Goal: Task Accomplishment & Management: Use online tool/utility

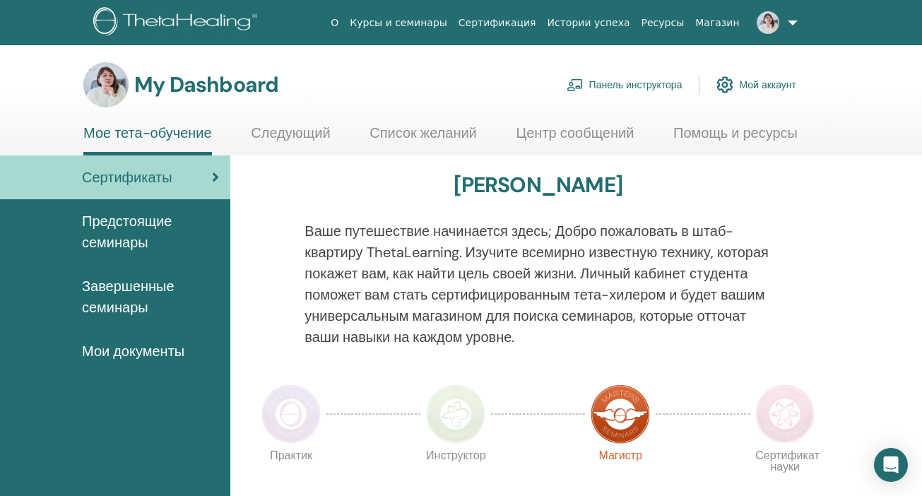
click at [659, 85] on link "Панель инструктора" at bounding box center [624, 84] width 116 height 31
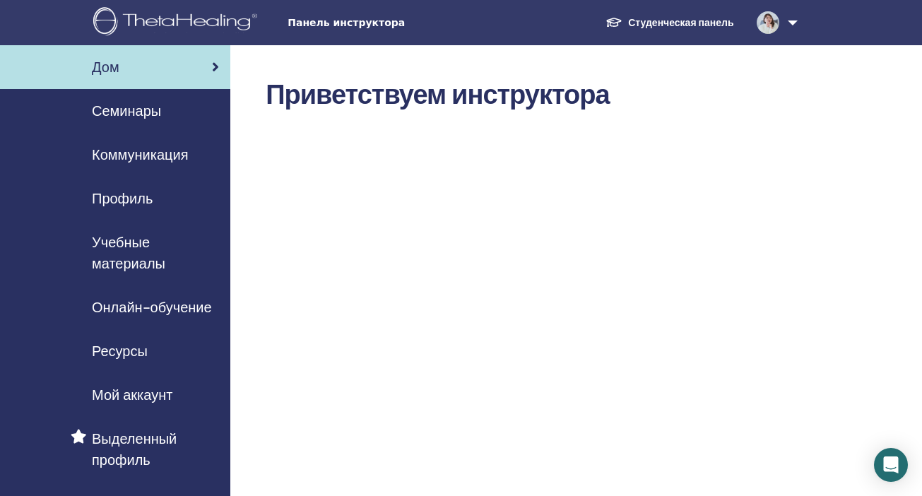
click at [136, 250] on span "Учебные материалы" at bounding box center [155, 253] width 127 height 42
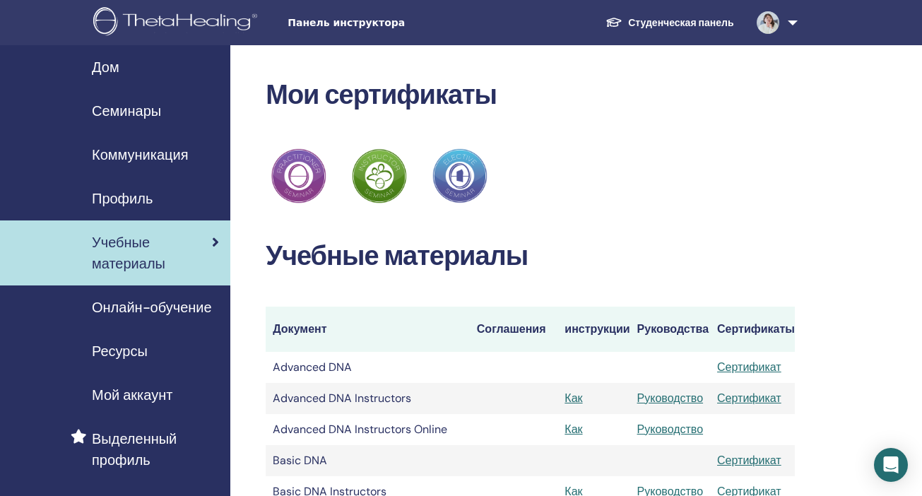
click at [364, 18] on span "Панель инструктора" at bounding box center [393, 23] width 212 height 15
click at [691, 25] on link "Студенческая панель" at bounding box center [669, 23] width 150 height 26
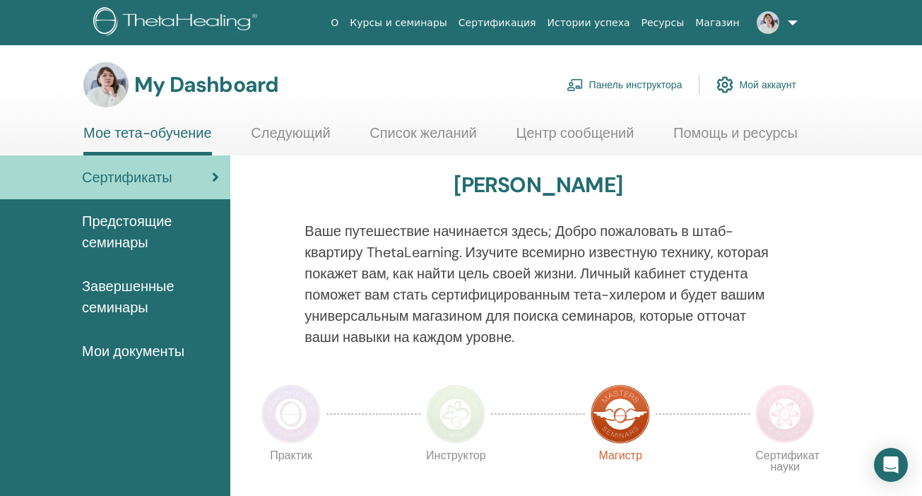
click at [619, 83] on link "Панель инструктора" at bounding box center [624, 84] width 116 height 31
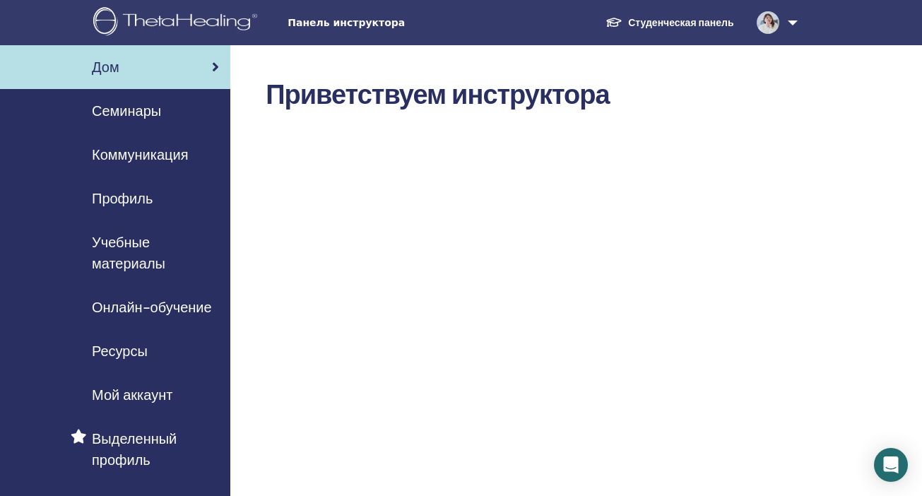
click at [150, 110] on span "Семинары" at bounding box center [126, 110] width 69 height 21
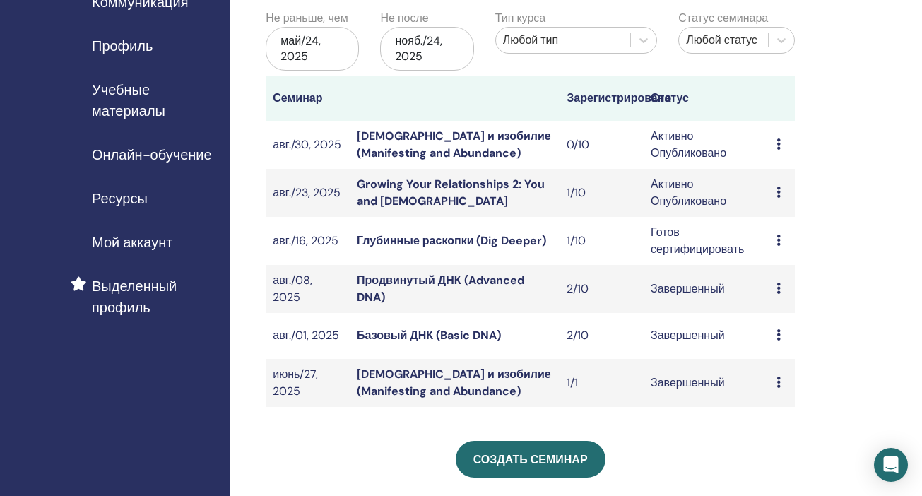
scroll to position [153, 0]
click at [776, 188] on icon at bounding box center [778, 191] width 4 height 11
click at [473, 184] on link "Growing Your Relationships 2: You and God" at bounding box center [451, 192] width 188 height 32
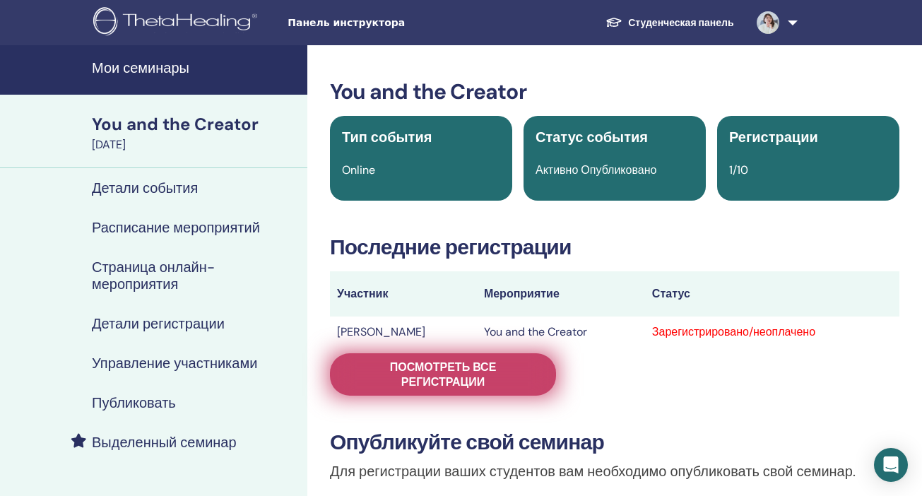
click at [438, 374] on span "Посмотреть все регистрации" at bounding box center [442, 374] width 191 height 30
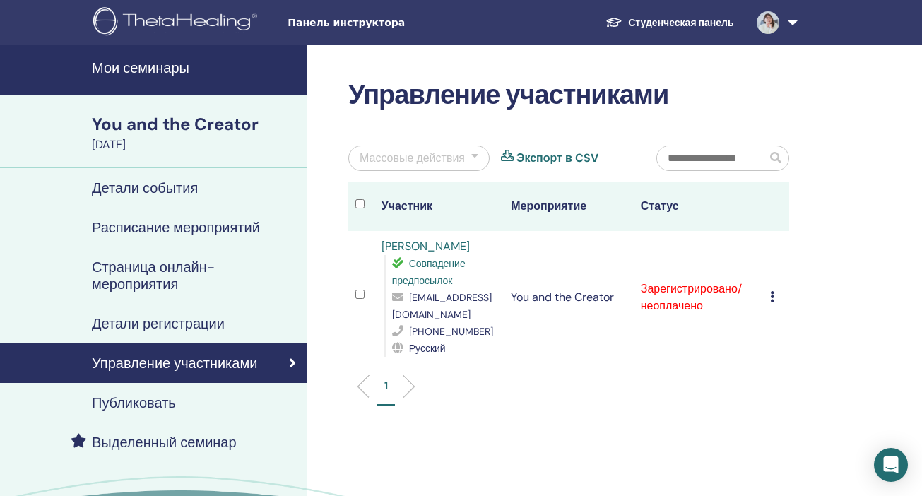
click at [354, 201] on th at bounding box center [361, 206] width 26 height 49
click at [415, 160] on div "Массовые действия" at bounding box center [411, 158] width 105 height 17
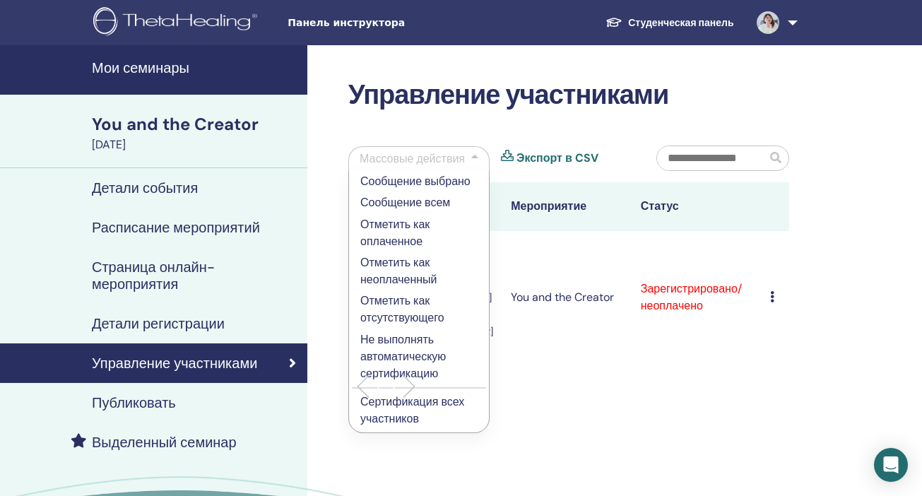
click at [399, 399] on p "Сертификация всех участников" at bounding box center [418, 410] width 117 height 34
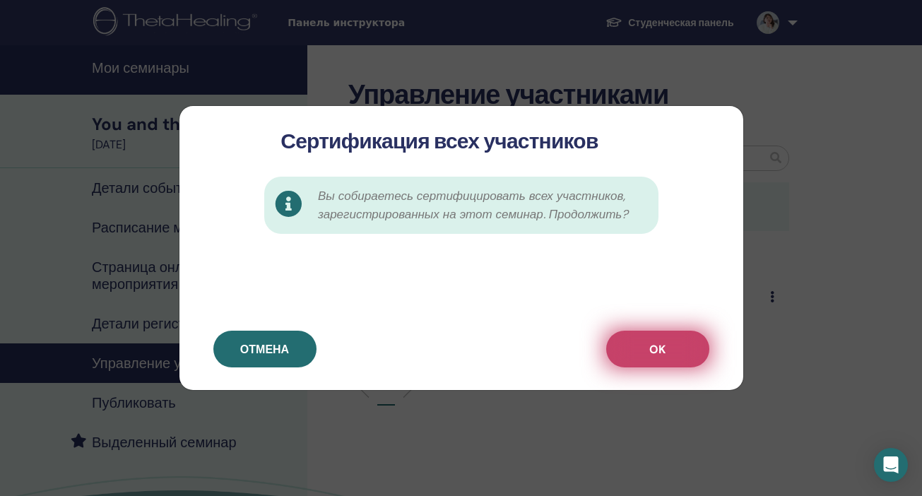
click at [659, 347] on span "OK" at bounding box center [657, 349] width 16 height 15
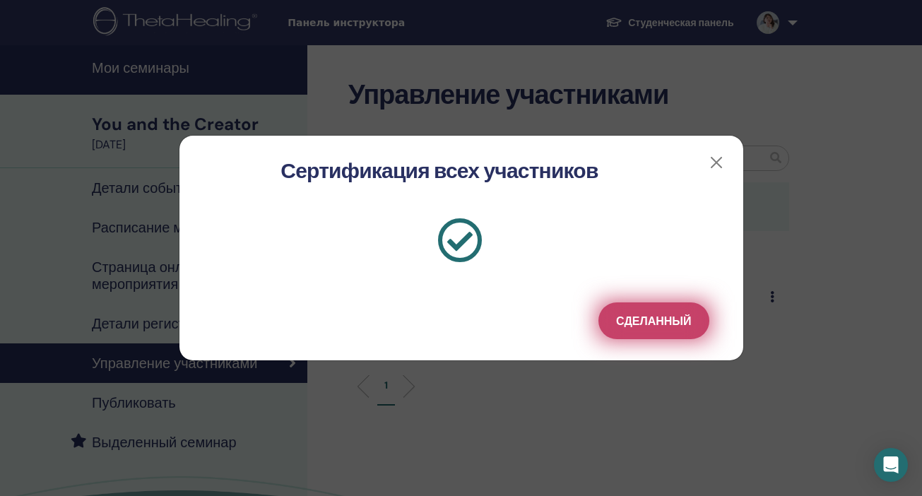
click at [656, 323] on span "Сделанный" at bounding box center [653, 321] width 75 height 15
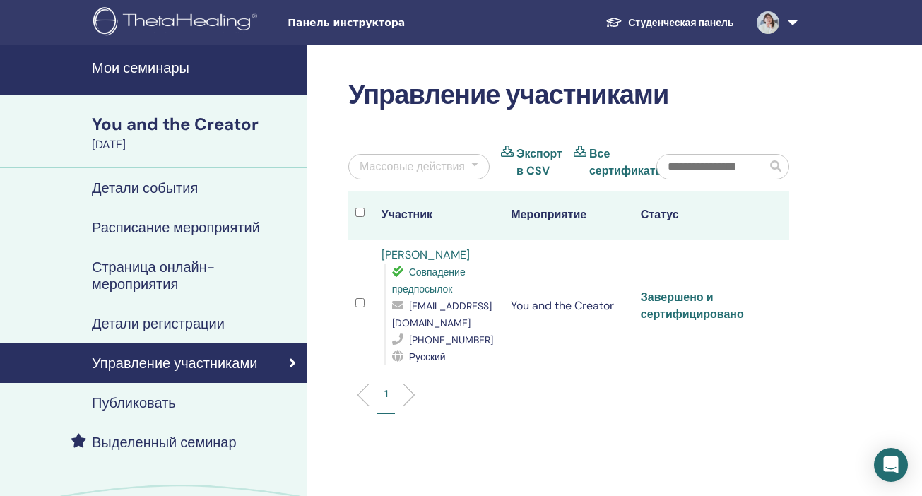
click at [683, 293] on link "Завершено и сертифицировано" at bounding box center [692, 306] width 103 height 32
